Goal: Task Accomplishment & Management: Complete application form

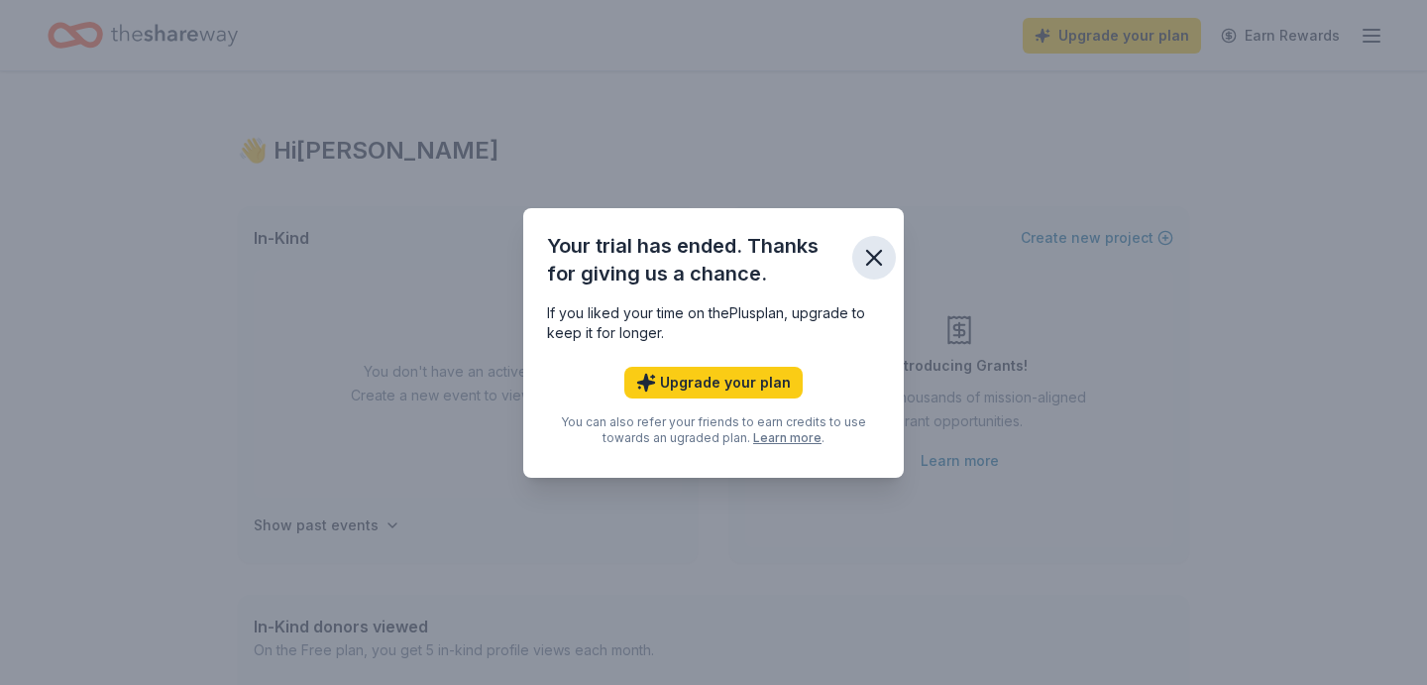
click at [873, 249] on icon "button" at bounding box center [874, 258] width 28 height 28
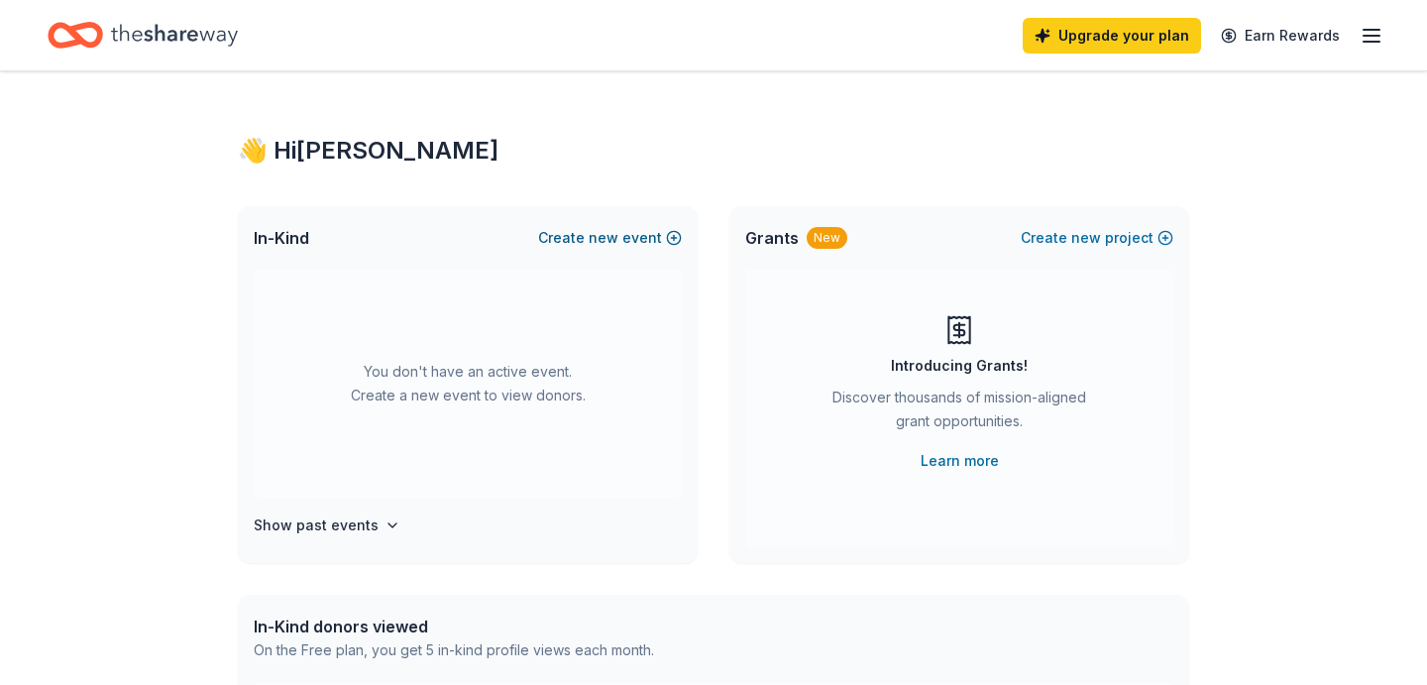
click at [618, 244] on span "new" at bounding box center [604, 238] width 30 height 24
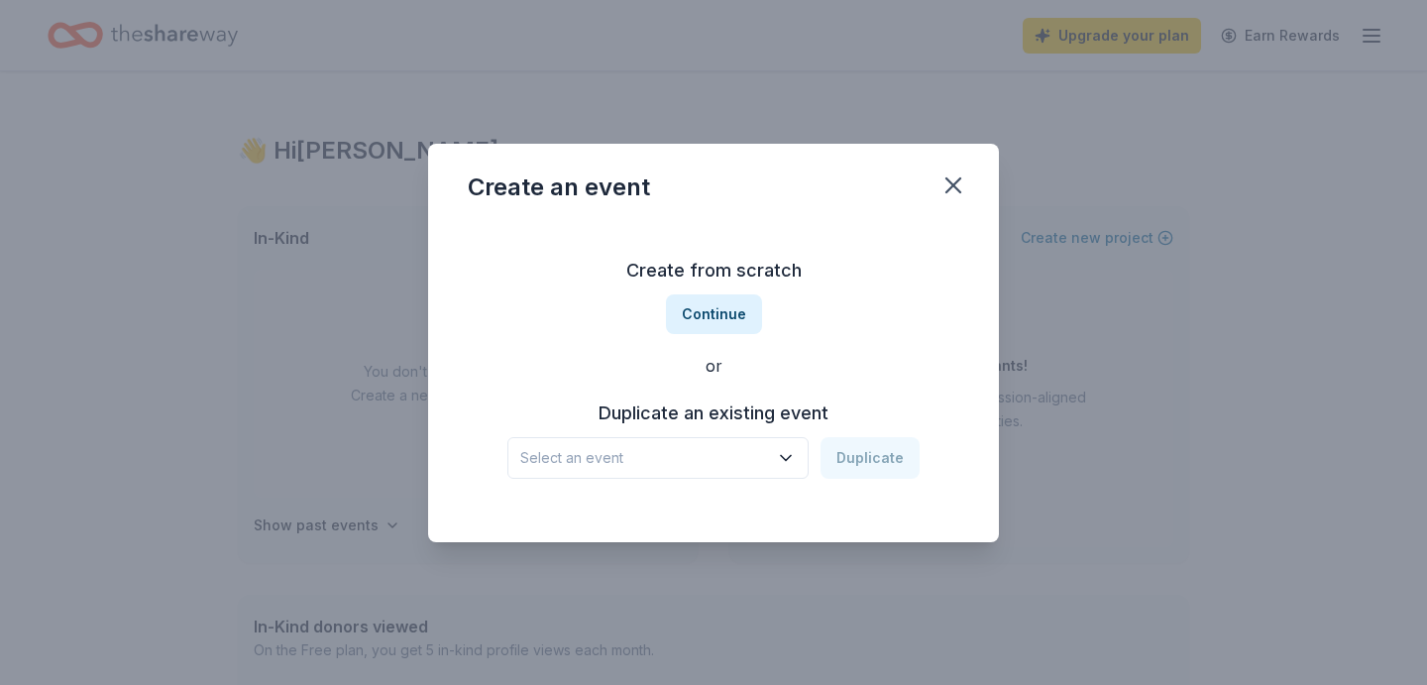
click at [705, 458] on span "Select an event" at bounding box center [644, 458] width 248 height 24
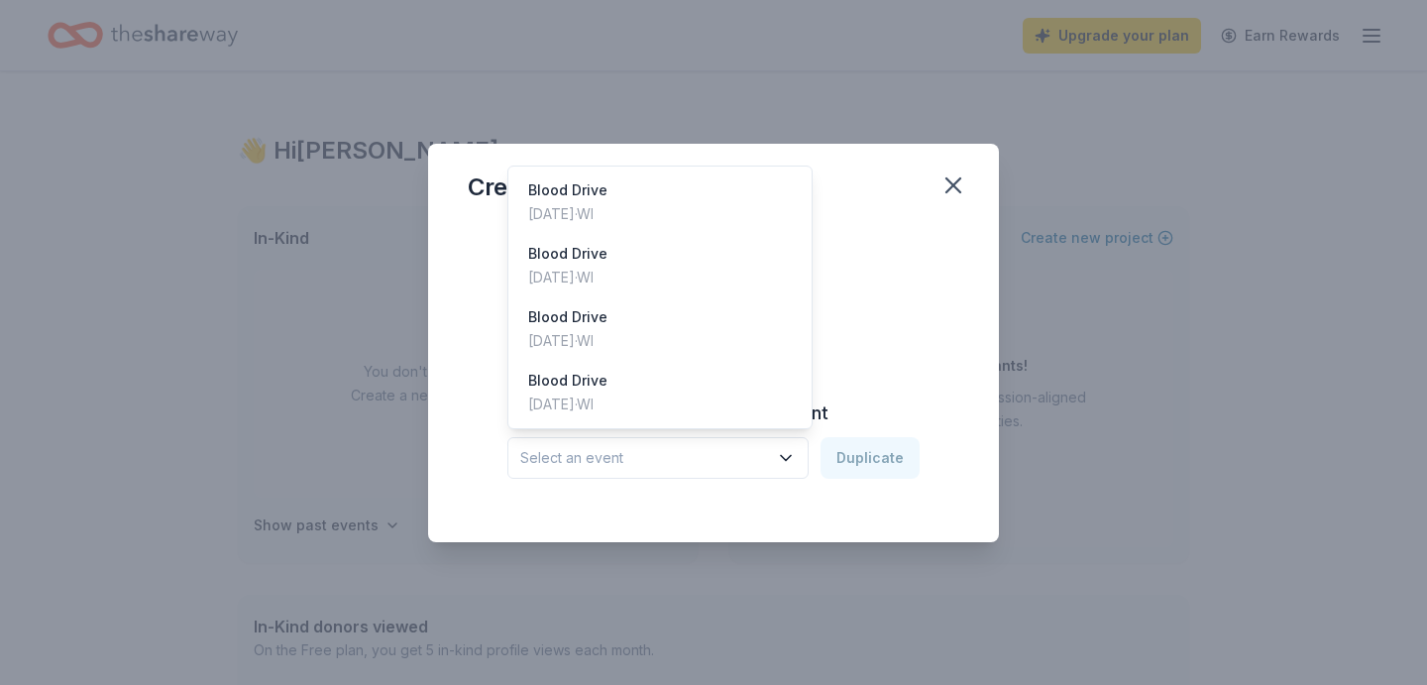
click at [705, 458] on span "Select an event" at bounding box center [644, 458] width 248 height 24
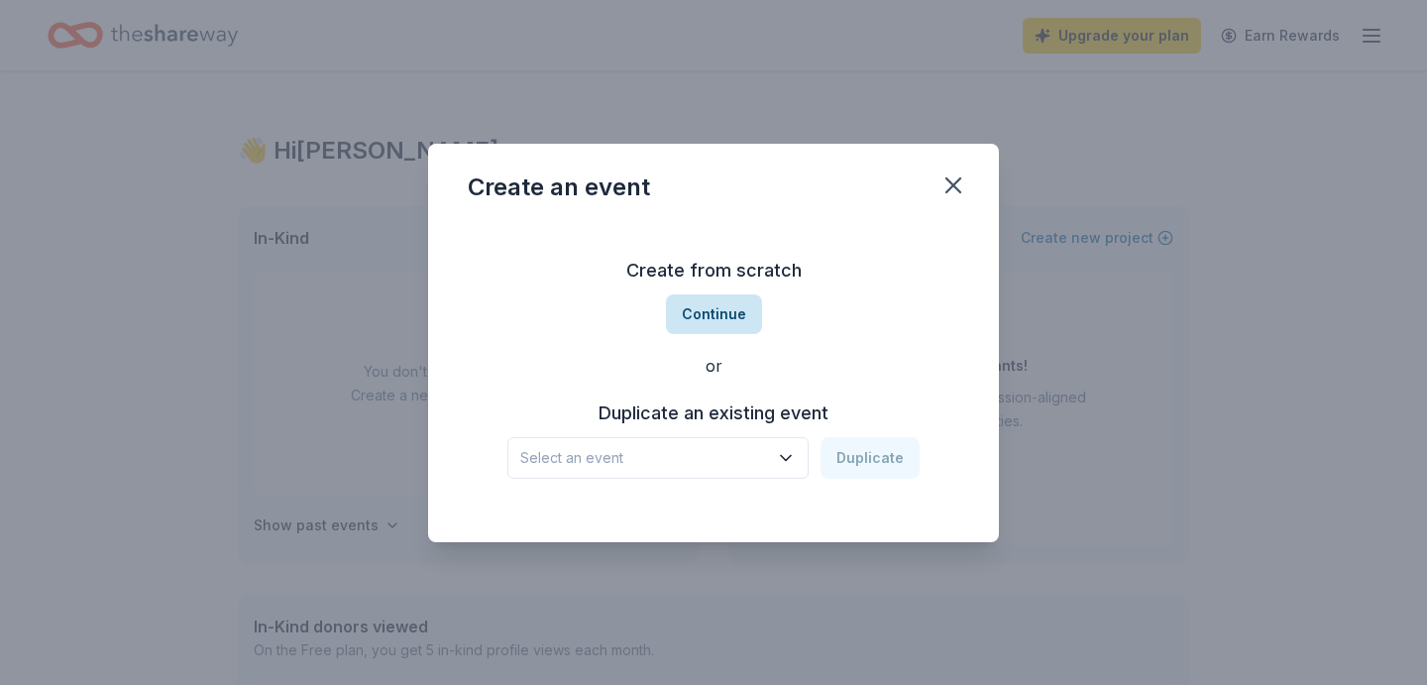
click at [723, 329] on button "Continue" at bounding box center [714, 314] width 96 height 40
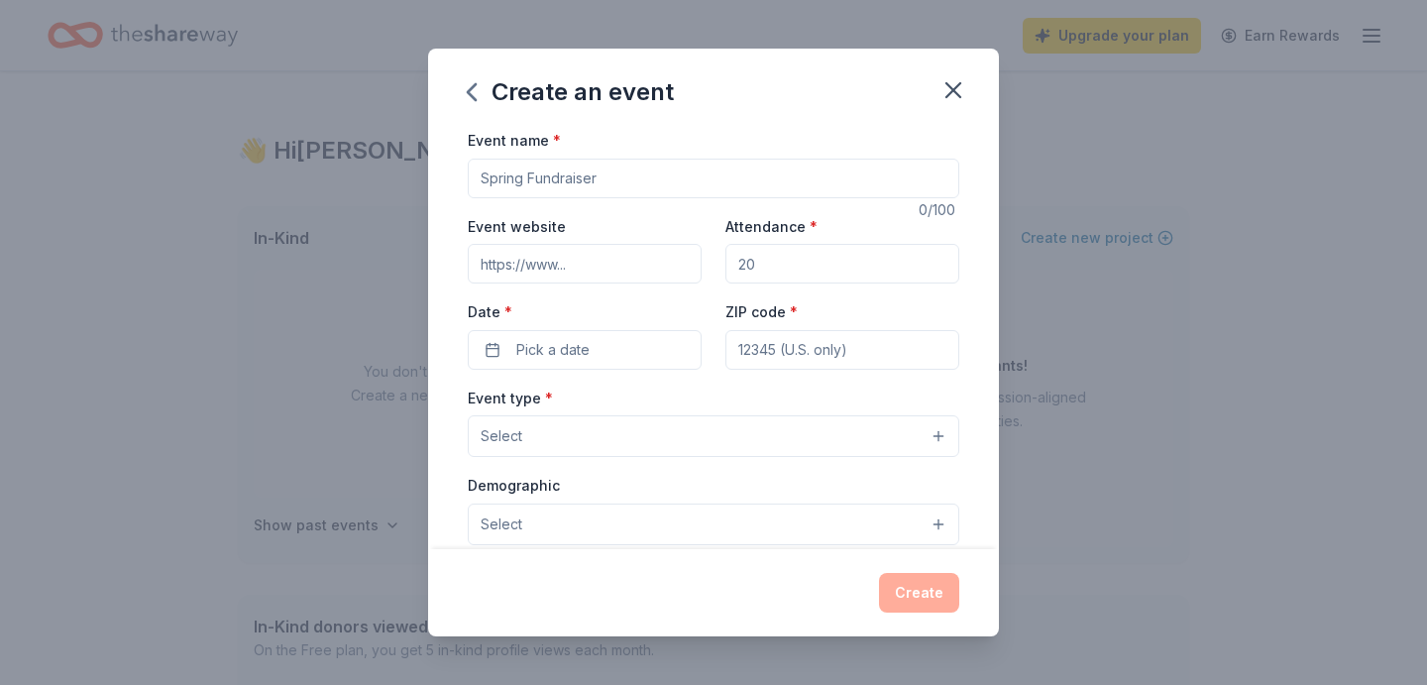
click at [599, 179] on input "Event name *" at bounding box center [714, 179] width 492 height 40
type input "Kickoff & Homecoming Blood Drives"
click at [796, 259] on input "Attendance *" at bounding box center [842, 264] width 234 height 40
type input "300"
click at [644, 331] on button "Pick a date" at bounding box center [585, 350] width 234 height 40
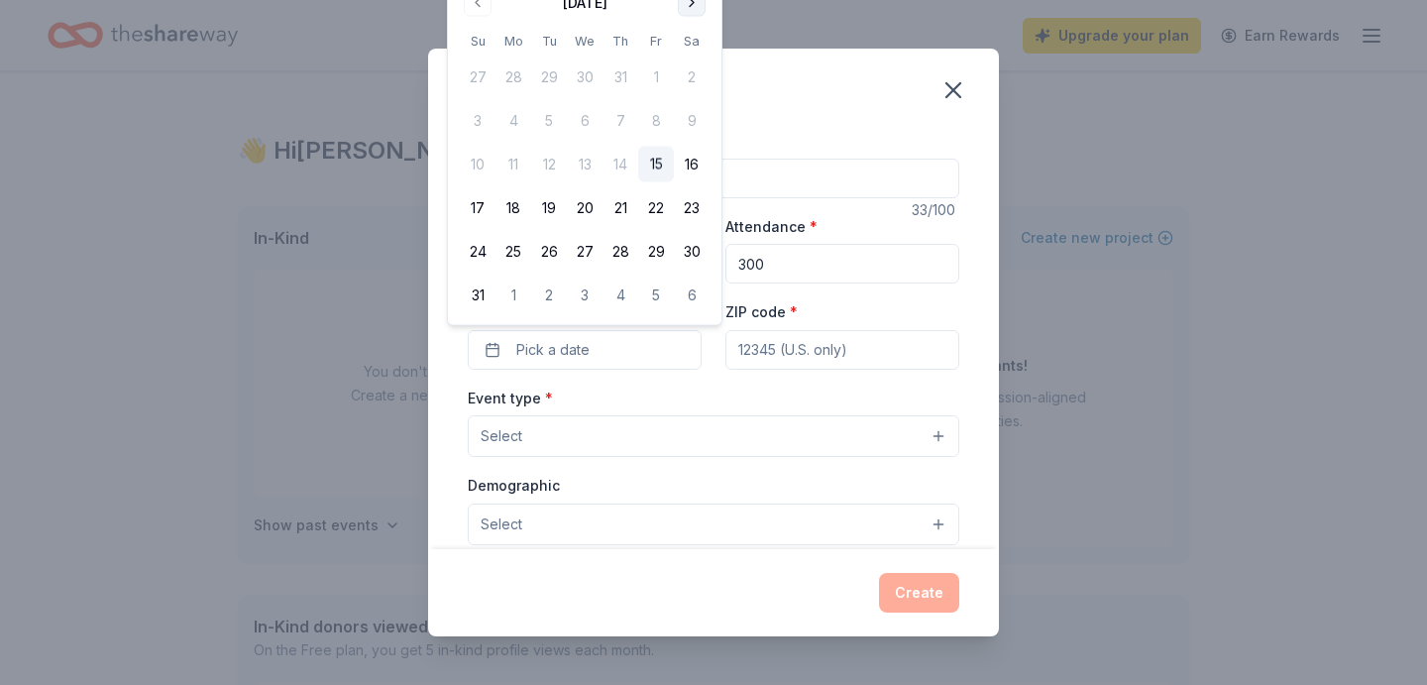
click at [694, 13] on button "Go to next month" at bounding box center [692, 3] width 28 height 28
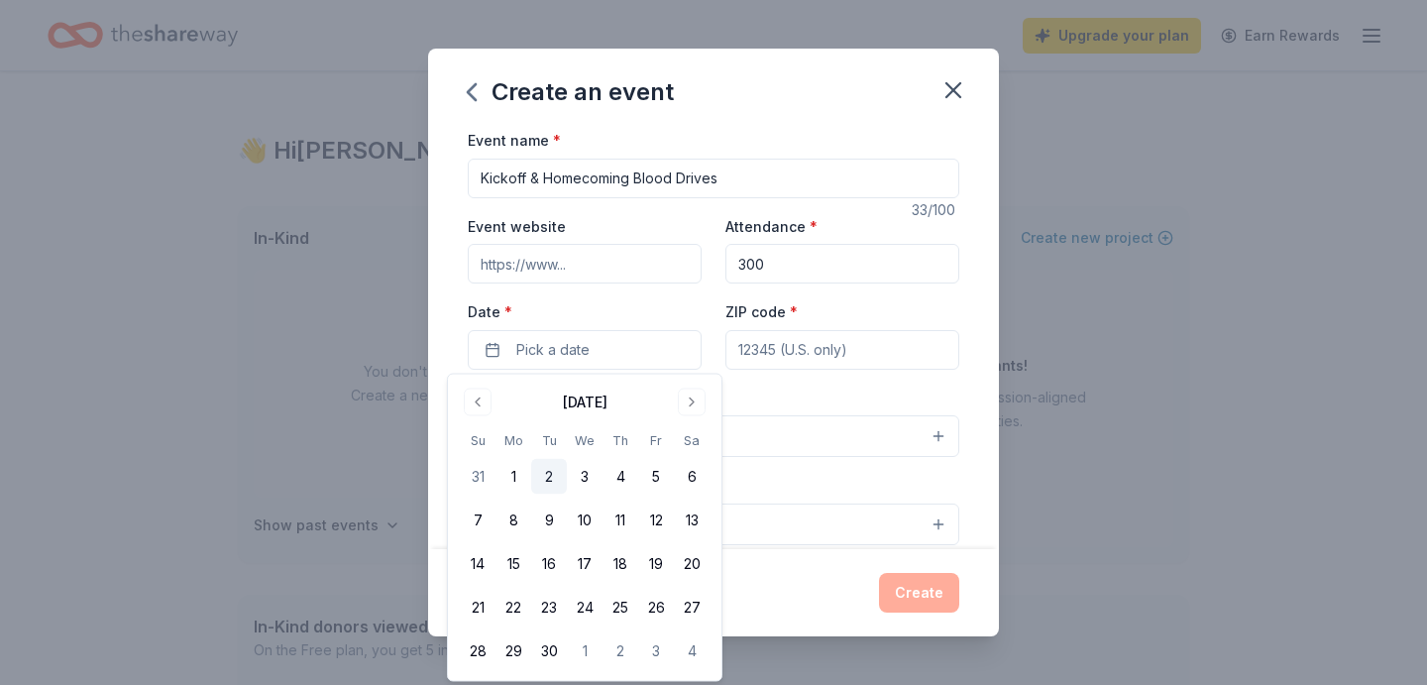
click at [542, 473] on button "2" at bounding box center [549, 477] width 36 height 36
click at [772, 379] on div "Event name * Kickoff & Homecoming Blood Drives 33 /100 Event website Attendance…" at bounding box center [714, 586] width 492 height 916
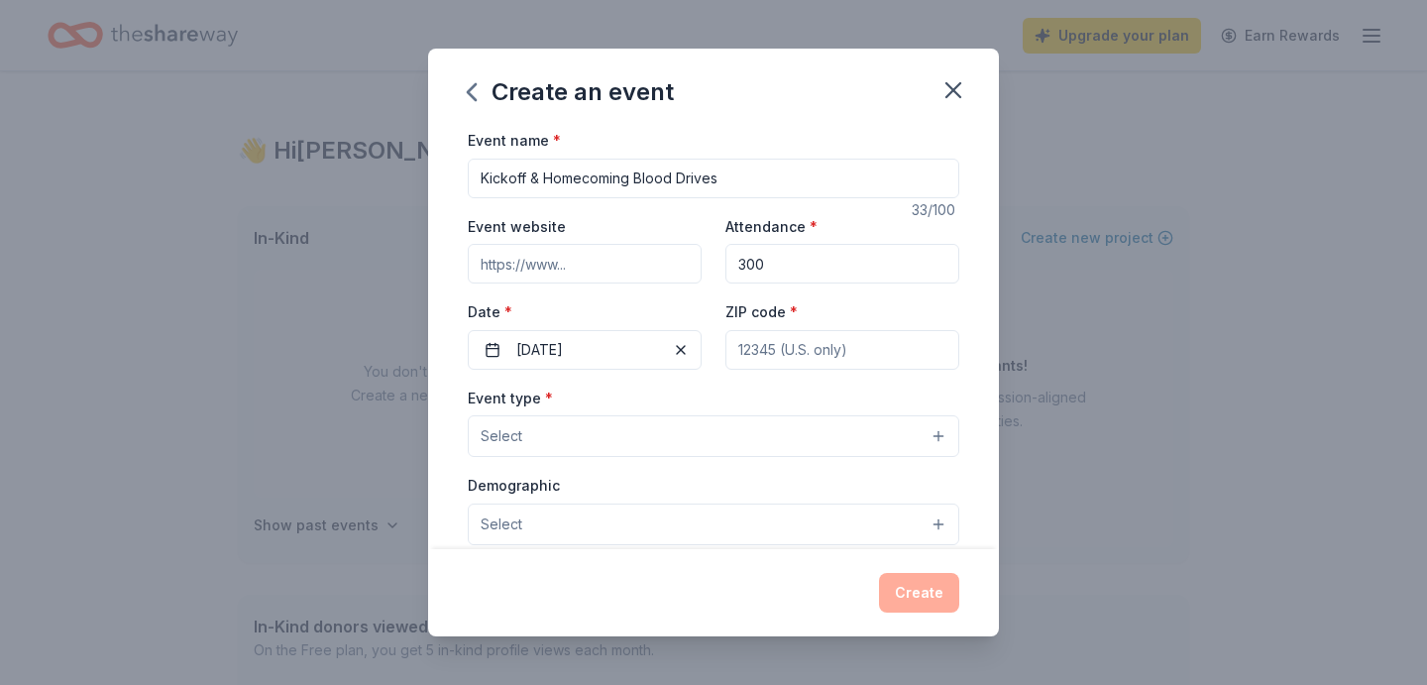
click at [776, 346] on input "ZIP code *" at bounding box center [842, 350] width 234 height 40
type input "53703"
click at [616, 437] on button "Select" at bounding box center [714, 436] width 492 height 42
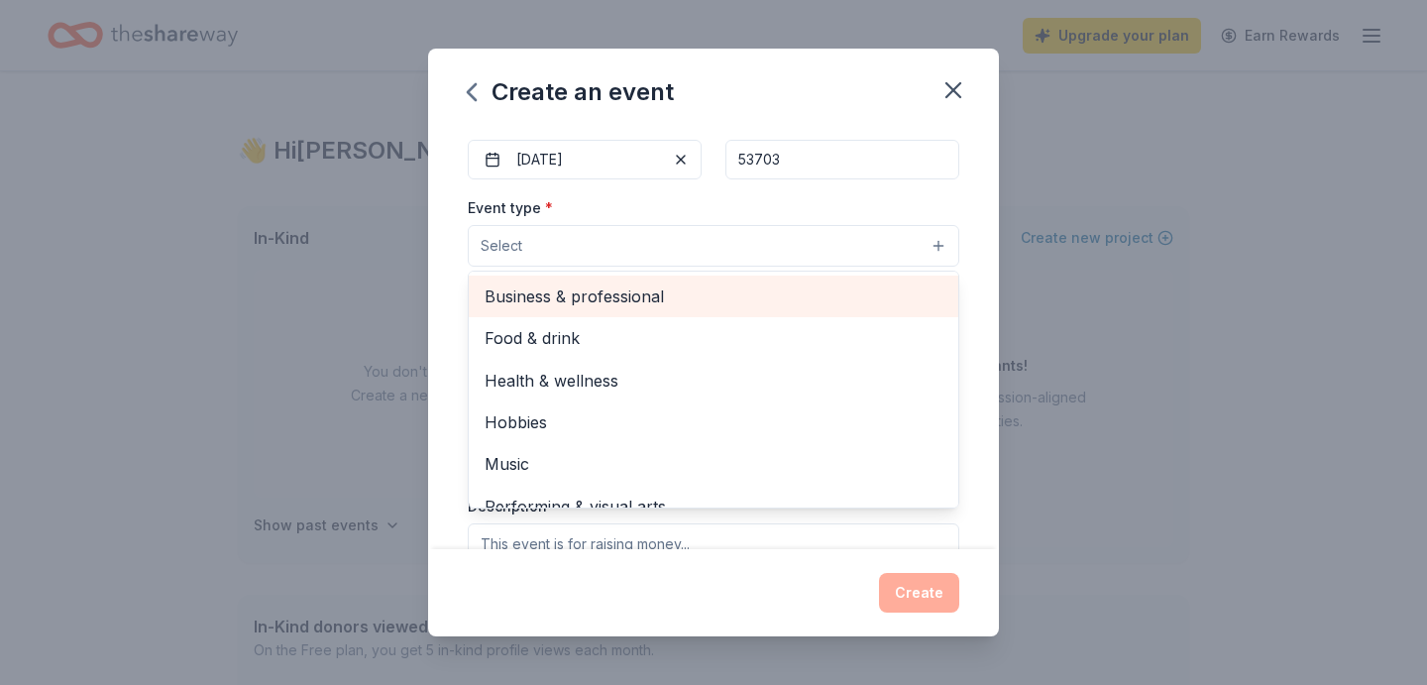
scroll to position [65, 0]
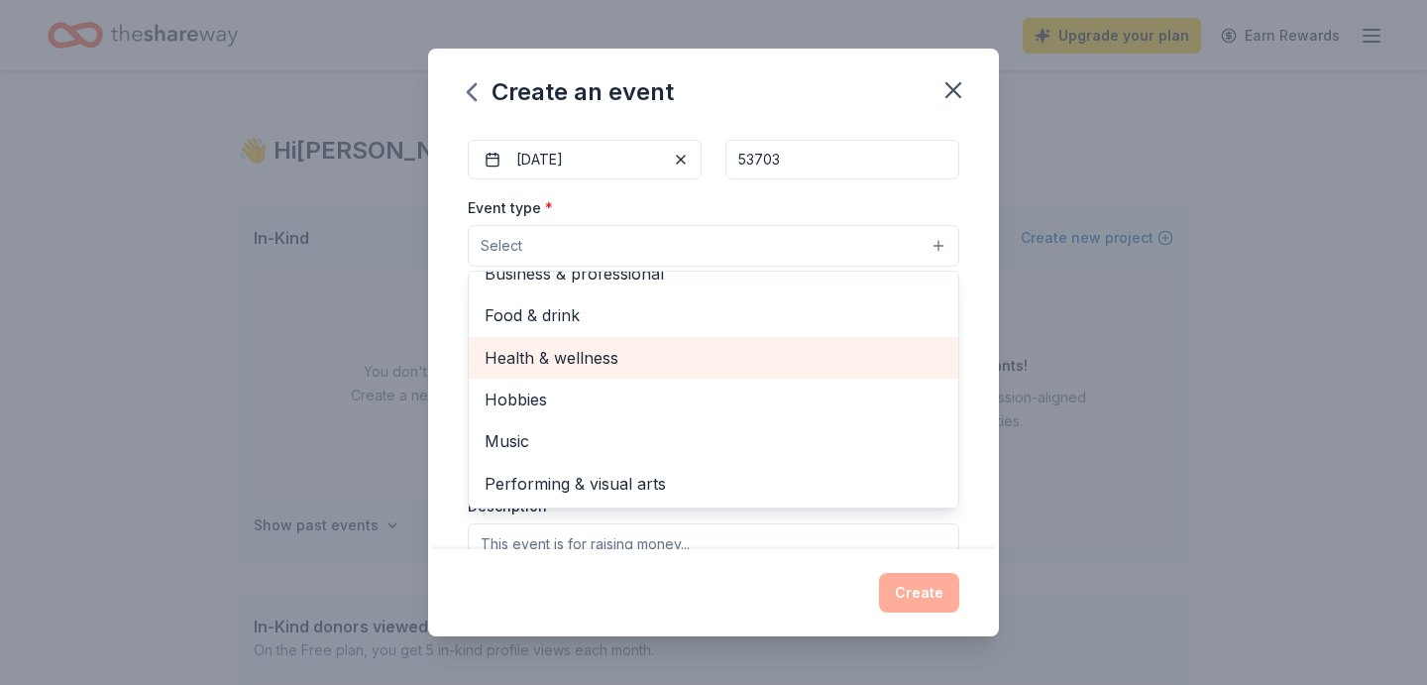
click at [617, 359] on span "Health & wellness" at bounding box center [714, 358] width 458 height 26
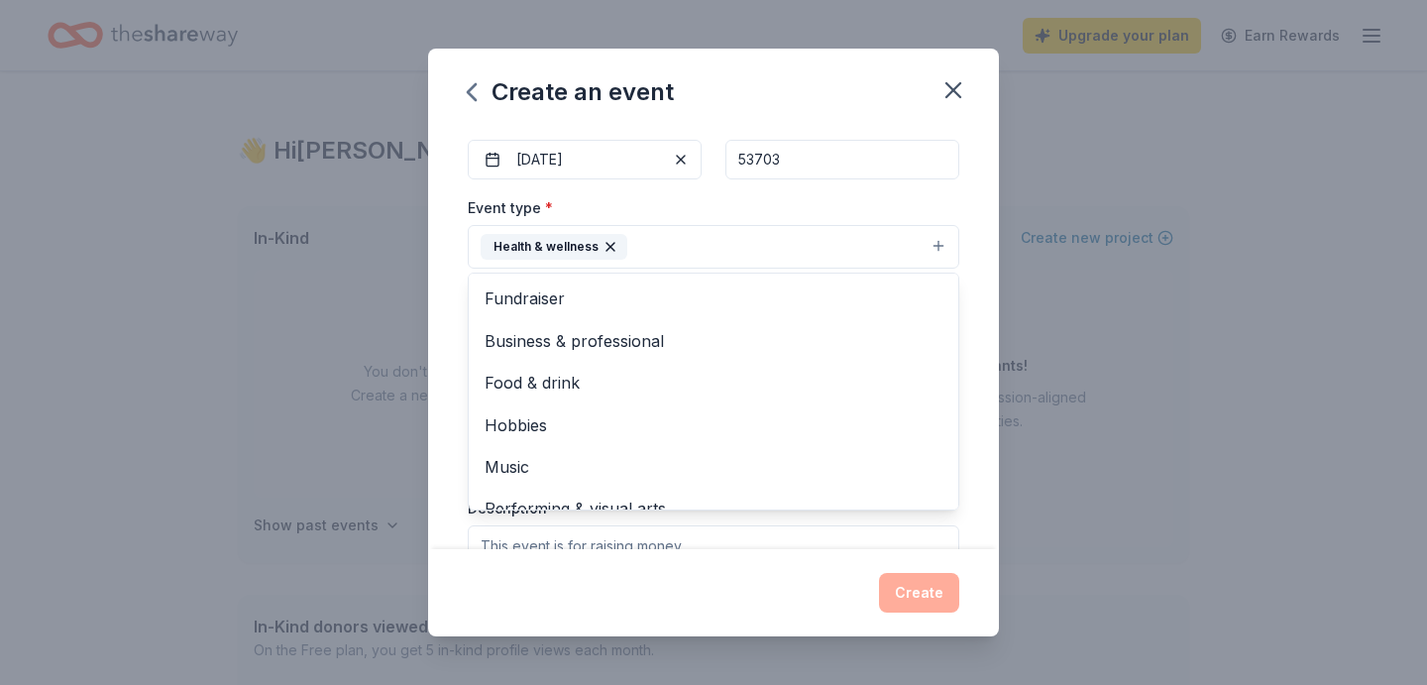
click at [728, 188] on div "Event name * Kickoff & Homecoming Blood Drives 33 /100 Event website Attendance…" at bounding box center [714, 397] width 492 height 918
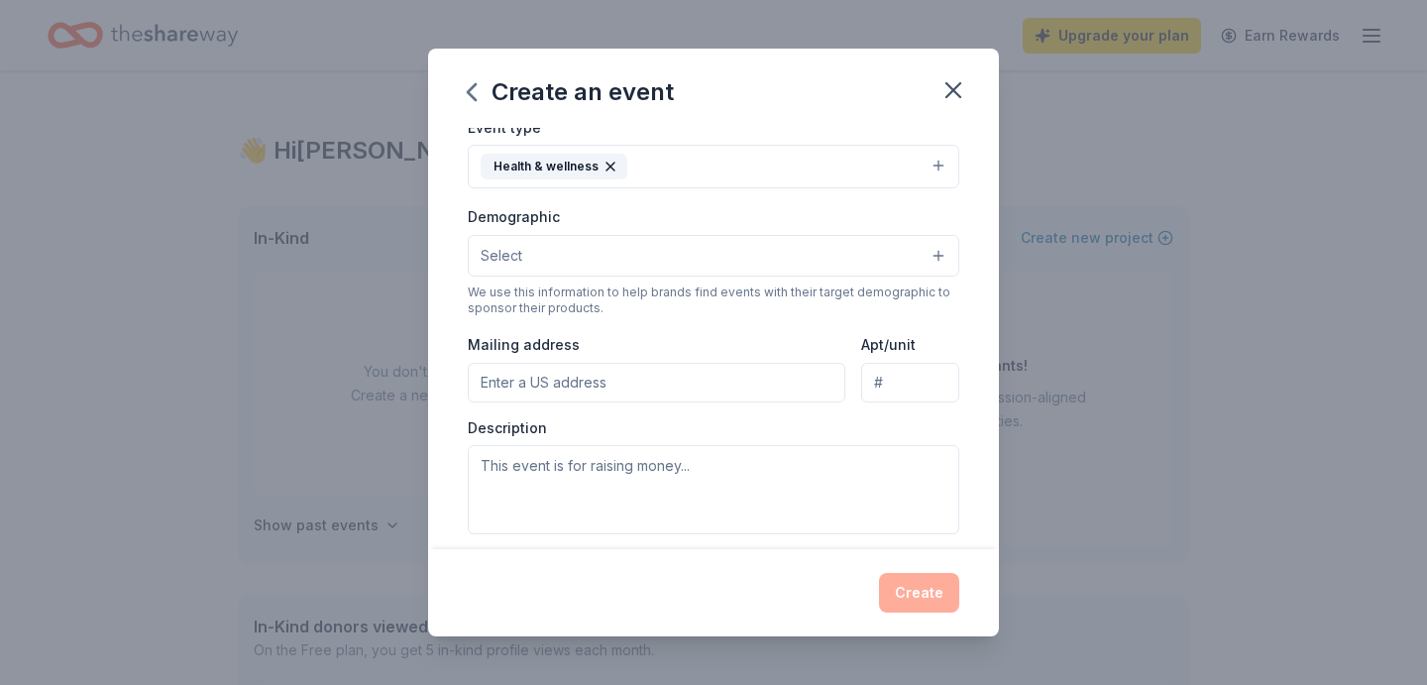
scroll to position [272, 0]
click at [722, 240] on button "Select" at bounding box center [714, 255] width 492 height 42
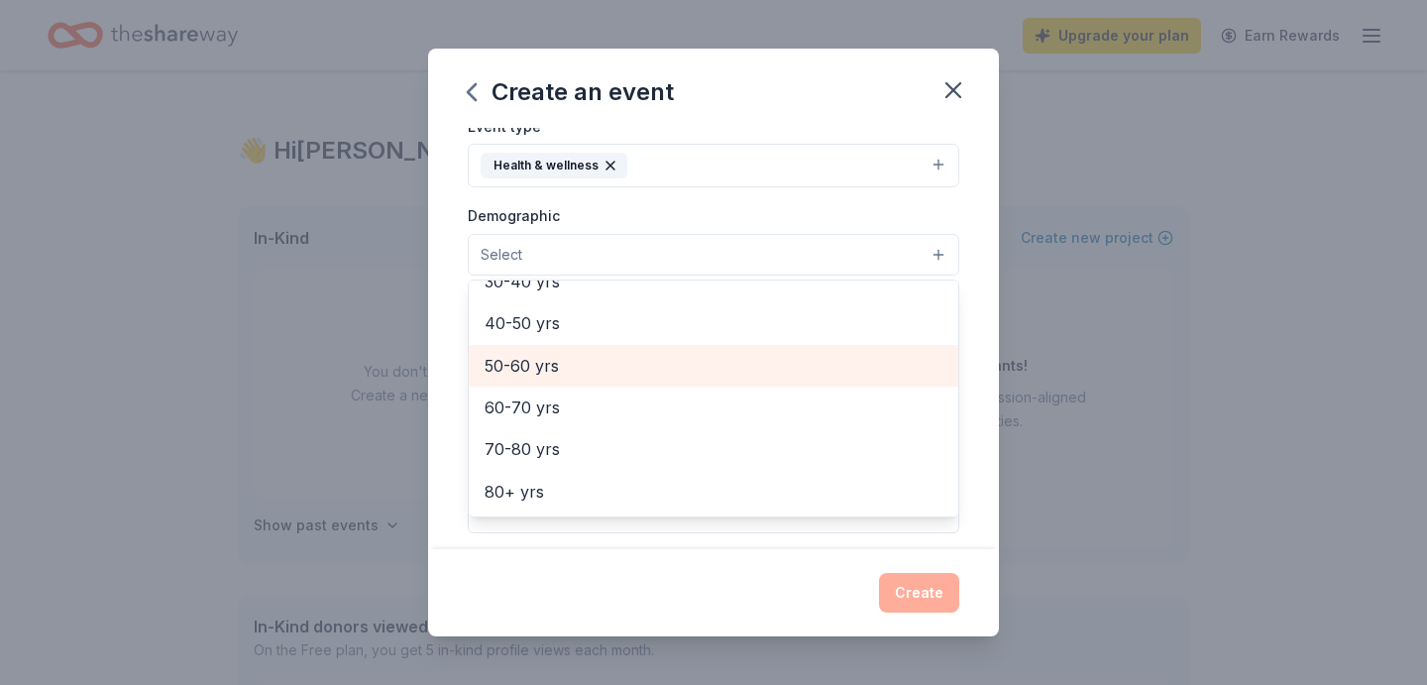
scroll to position [0, 0]
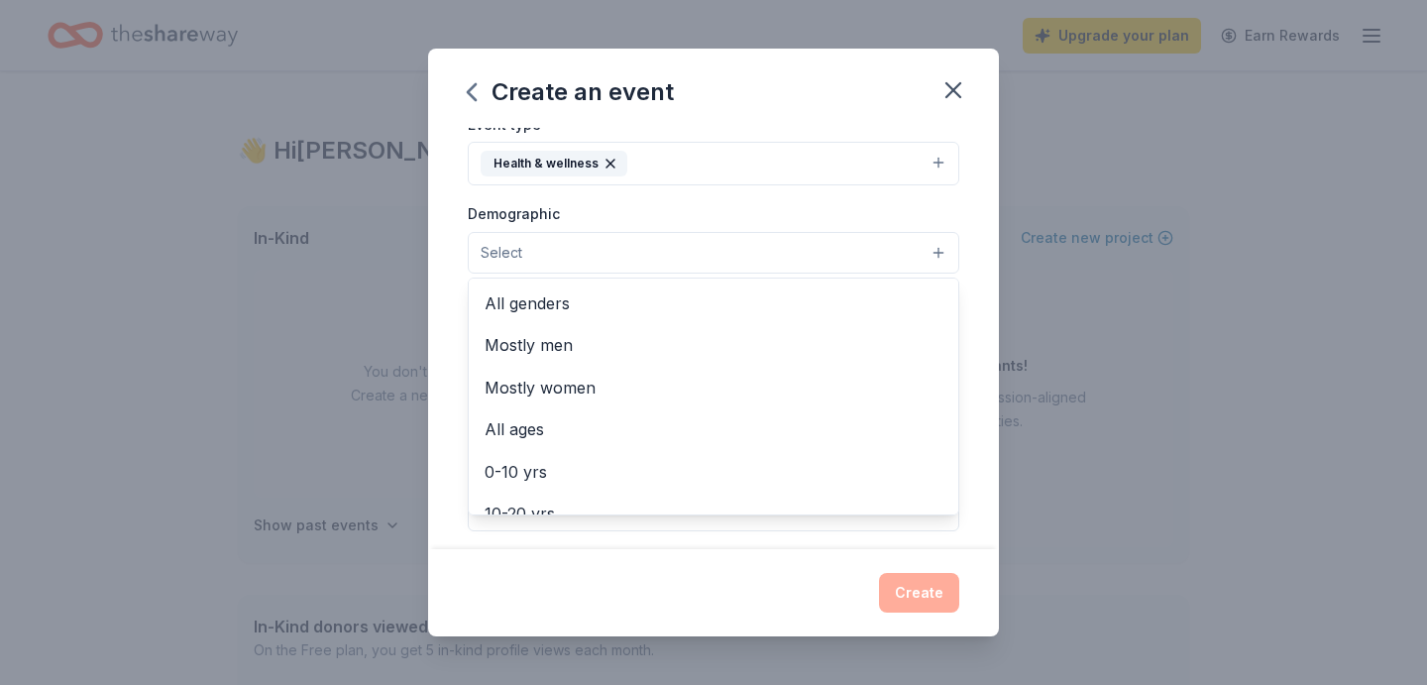
click at [726, 209] on div "Demographic Select All genders Mostly men Mostly women All ages [DEMOGRAPHIC_DA…" at bounding box center [714, 237] width 492 height 72
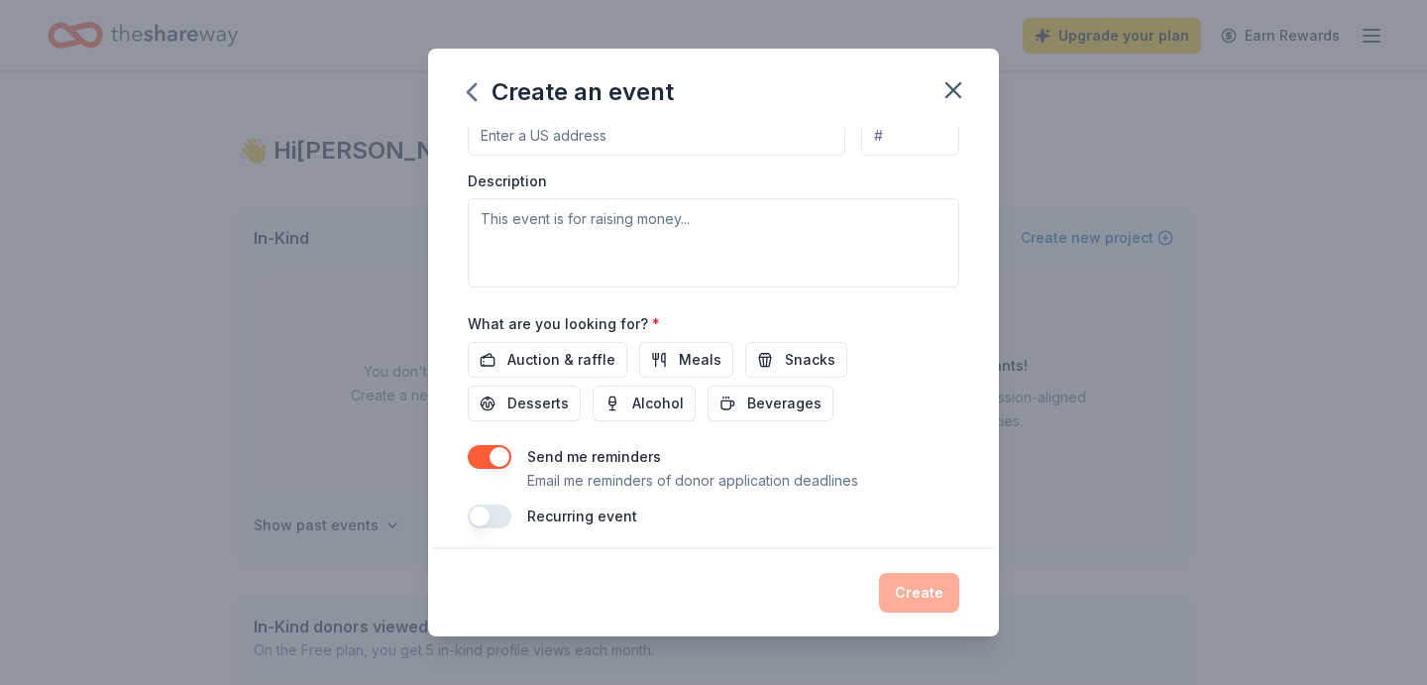
scroll to position [527, 0]
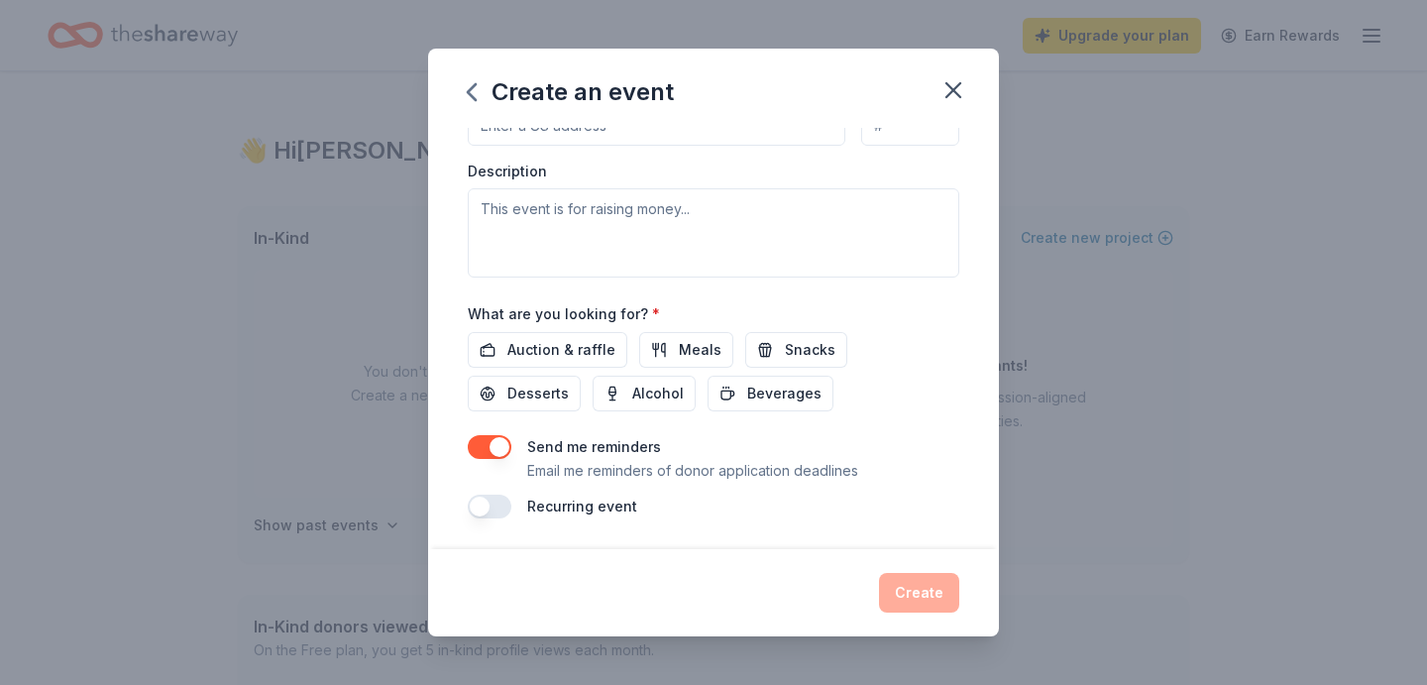
click at [489, 440] on button "button" at bounding box center [490, 447] width 44 height 24
click at [579, 351] on span "Auction & raffle" at bounding box center [561, 350] width 108 height 24
click at [916, 601] on button "Create" at bounding box center [919, 593] width 80 height 40
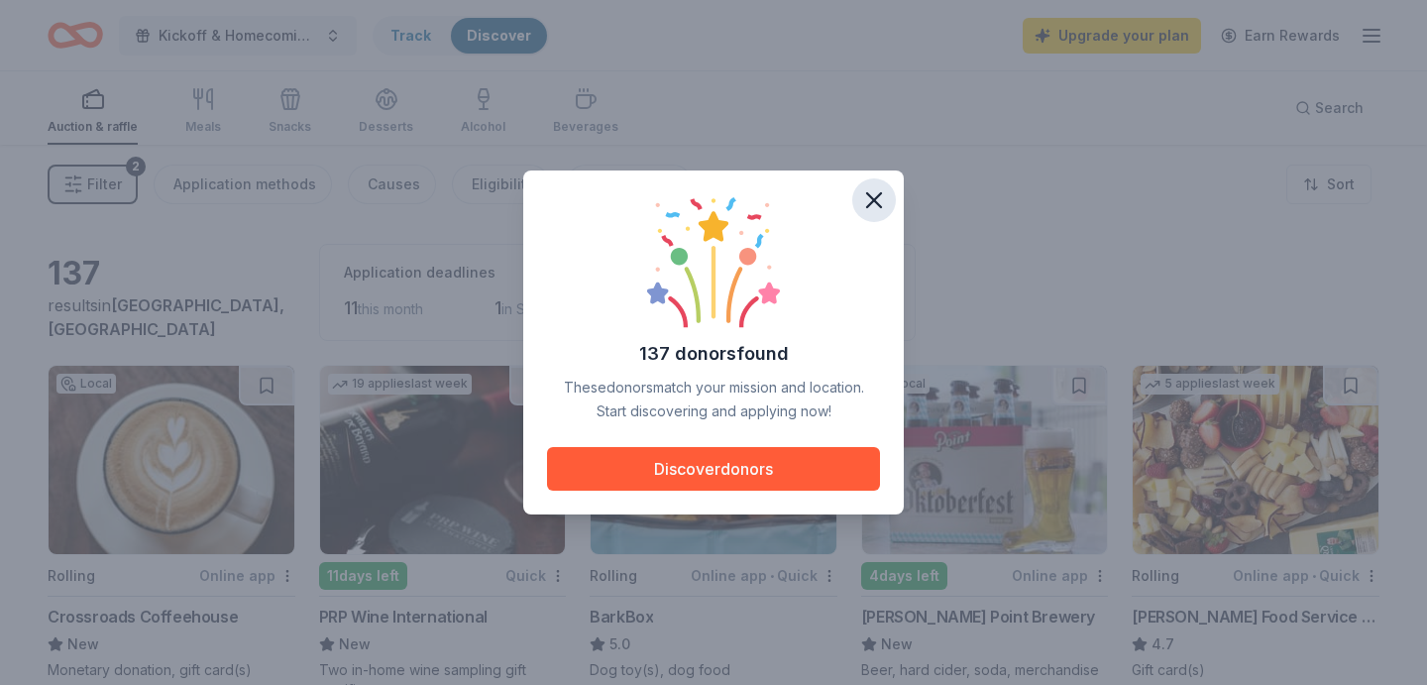
click at [884, 192] on icon "button" at bounding box center [874, 200] width 28 height 28
